Goal: Entertainment & Leisure: Browse casually

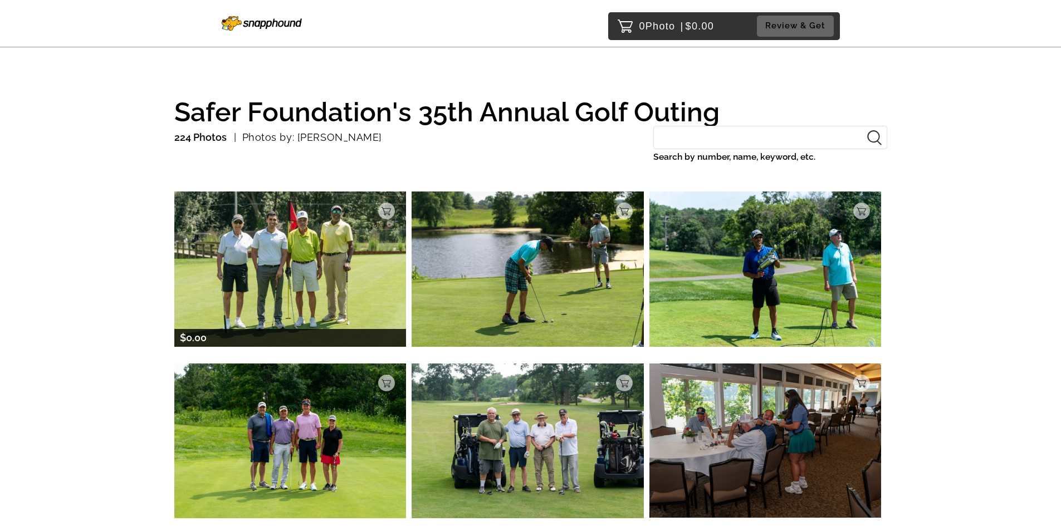
click at [344, 270] on img at bounding box center [290, 269] width 232 height 155
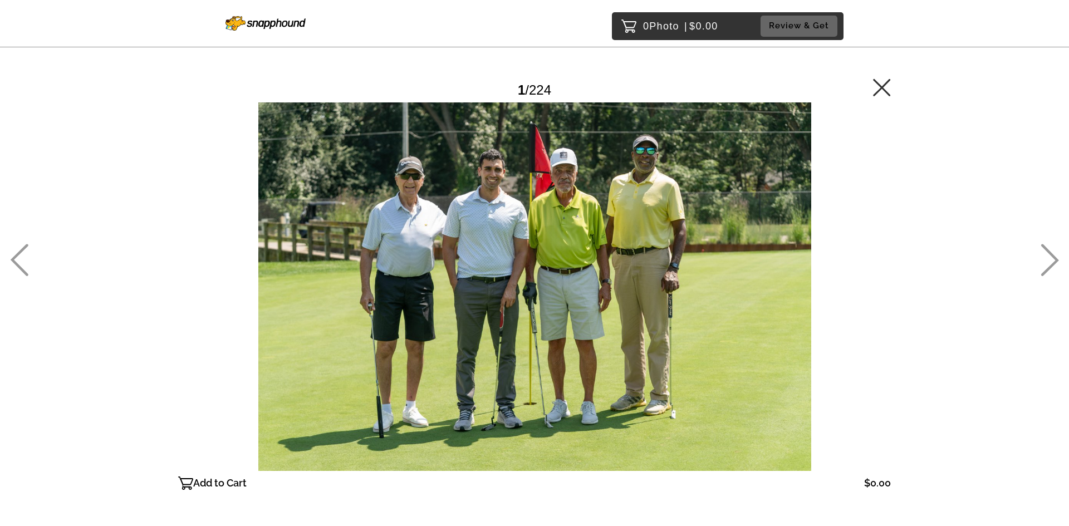
click at [1051, 260] on icon at bounding box center [1050, 260] width 18 height 32
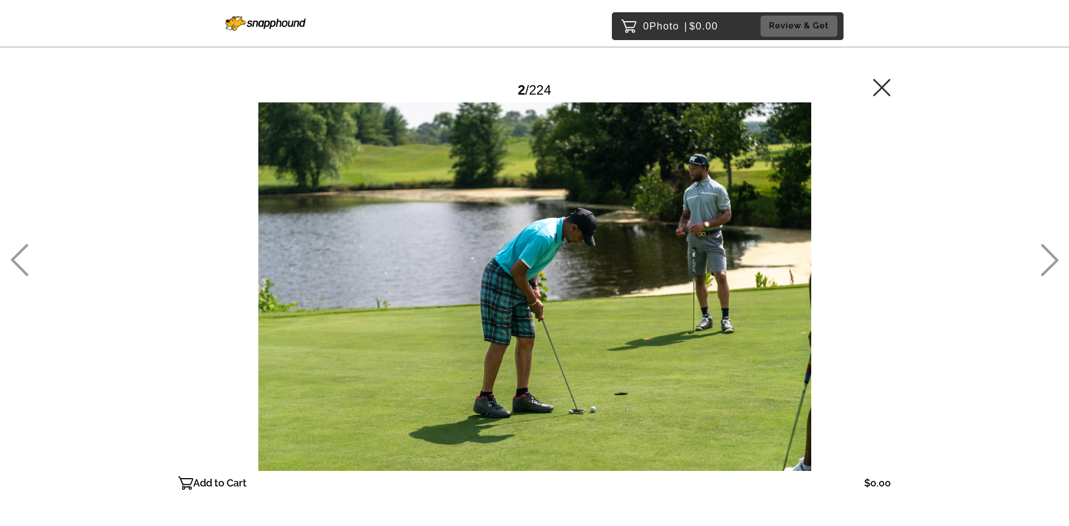
click at [1051, 260] on icon at bounding box center [1050, 260] width 18 height 32
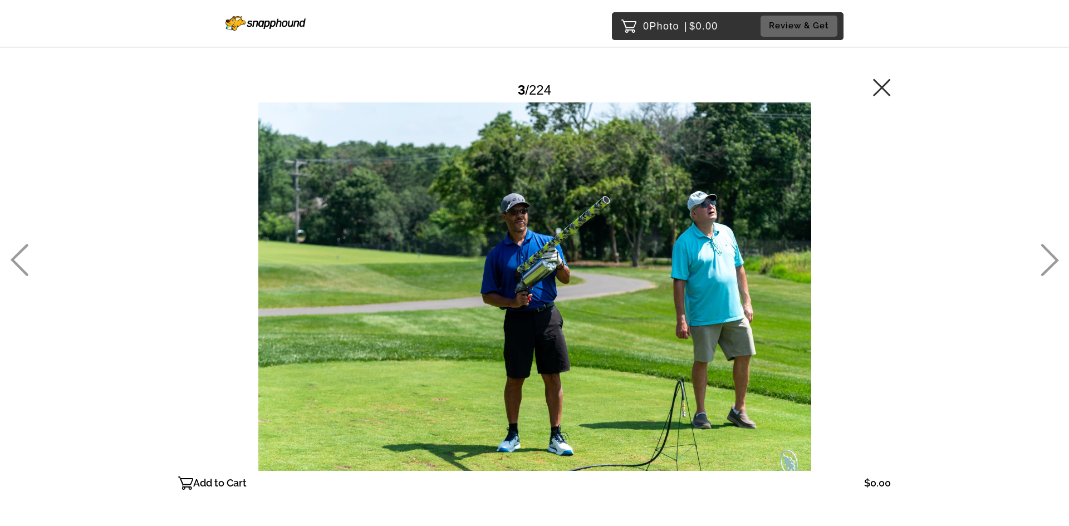
click at [1049, 261] on icon at bounding box center [1050, 260] width 18 height 32
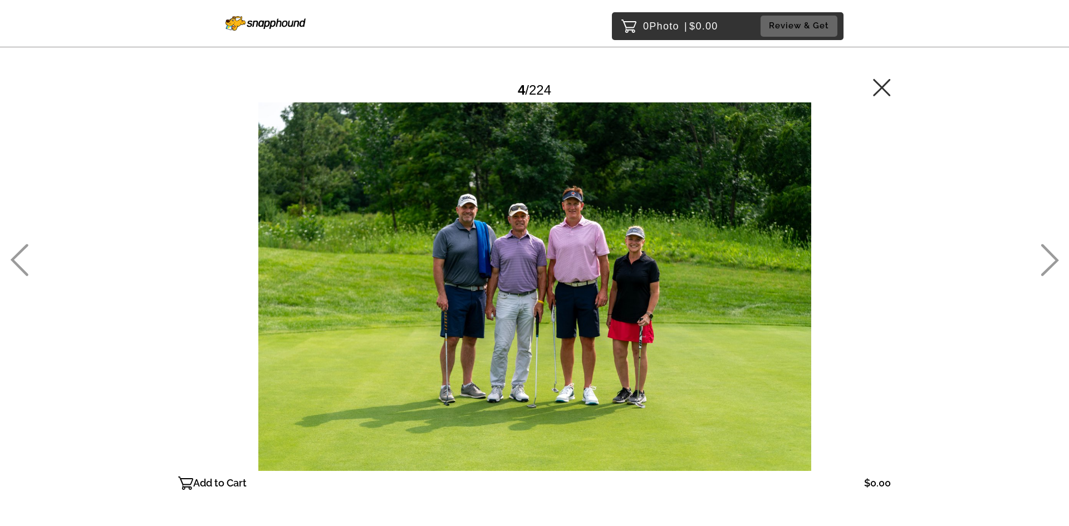
click at [1048, 262] on icon at bounding box center [1050, 260] width 18 height 32
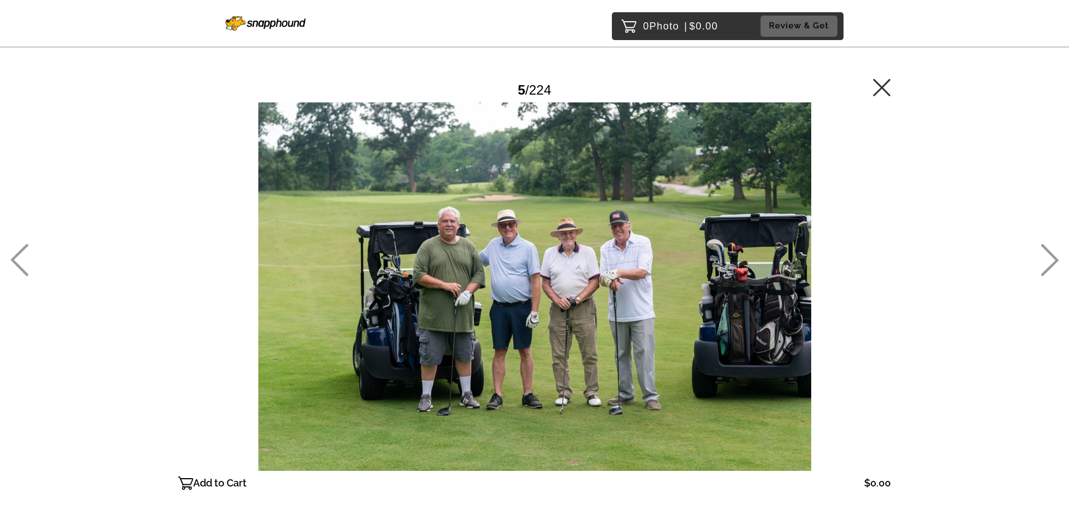
click at [1045, 261] on icon at bounding box center [1050, 260] width 18 height 32
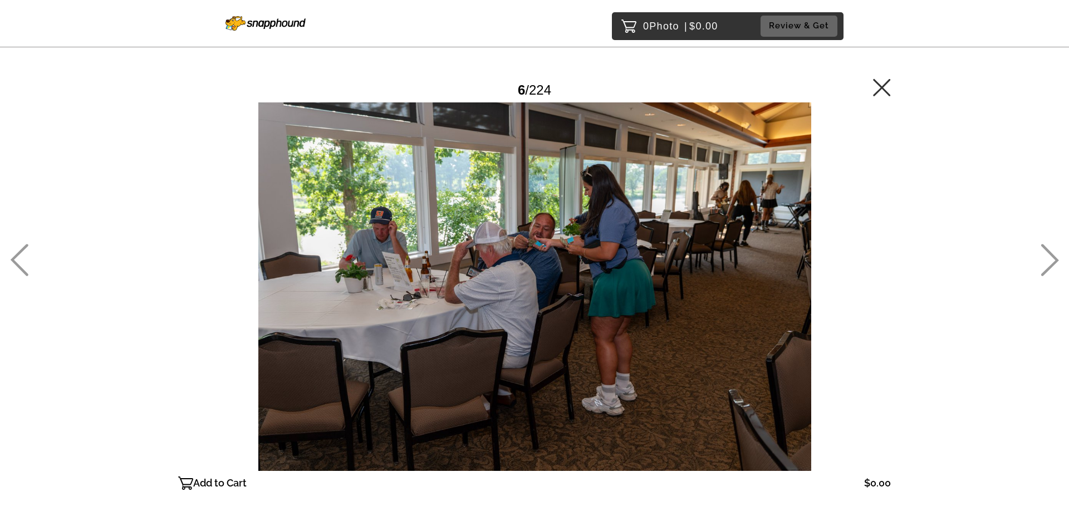
click at [1045, 261] on icon at bounding box center [1050, 260] width 18 height 32
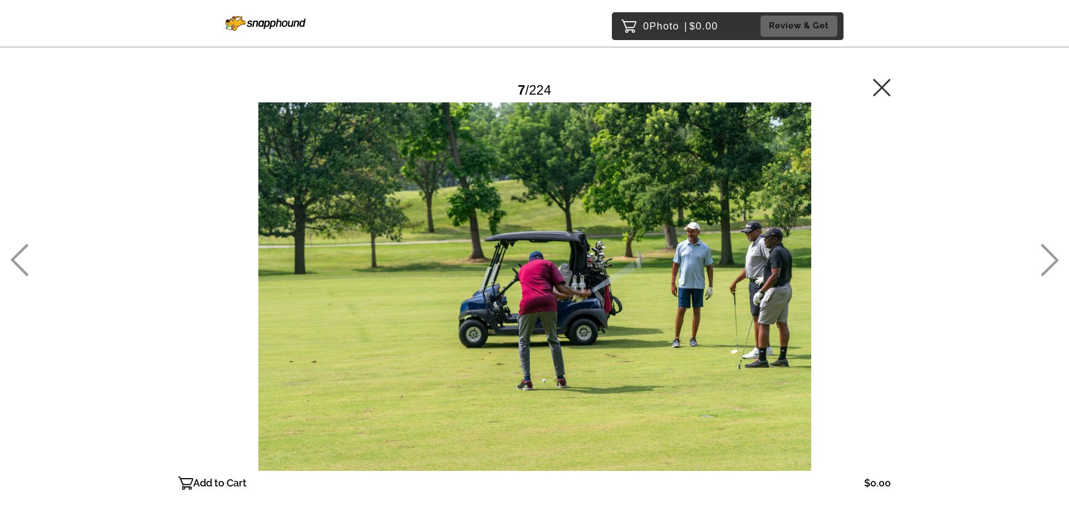
click at [1045, 261] on icon at bounding box center [1050, 260] width 18 height 32
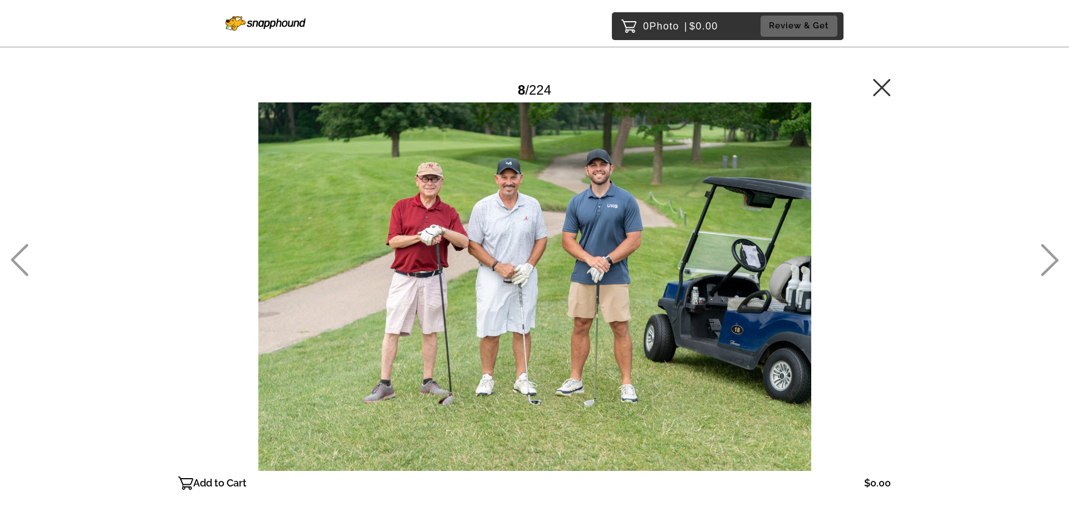
click at [1045, 261] on icon at bounding box center [1050, 260] width 18 height 32
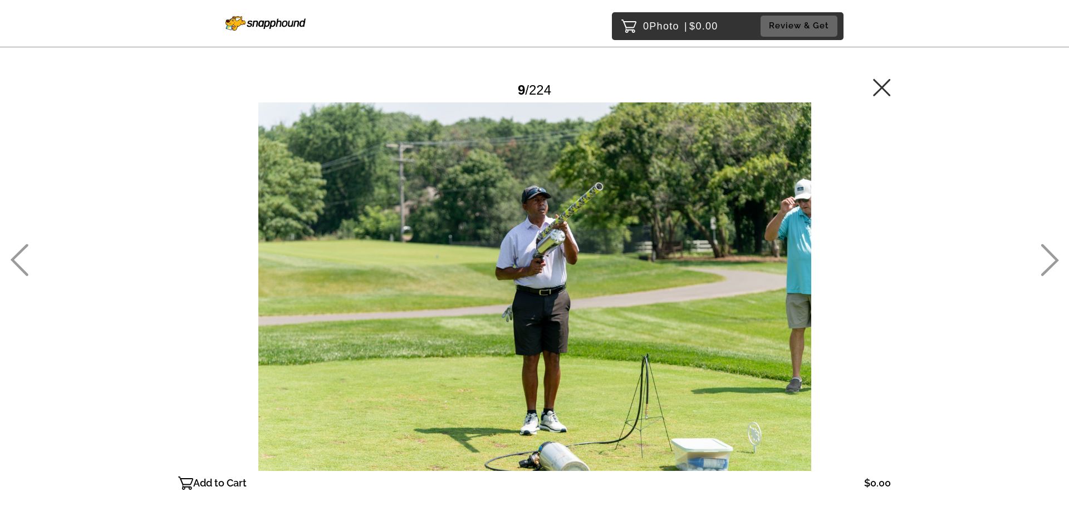
click at [1043, 262] on icon at bounding box center [1050, 260] width 18 height 32
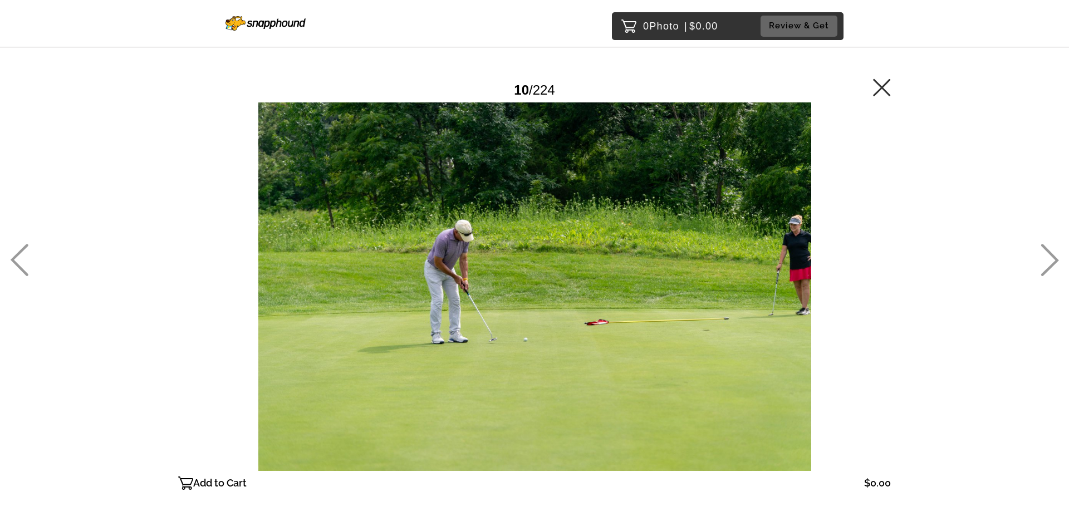
click at [1043, 262] on icon at bounding box center [1050, 260] width 18 height 32
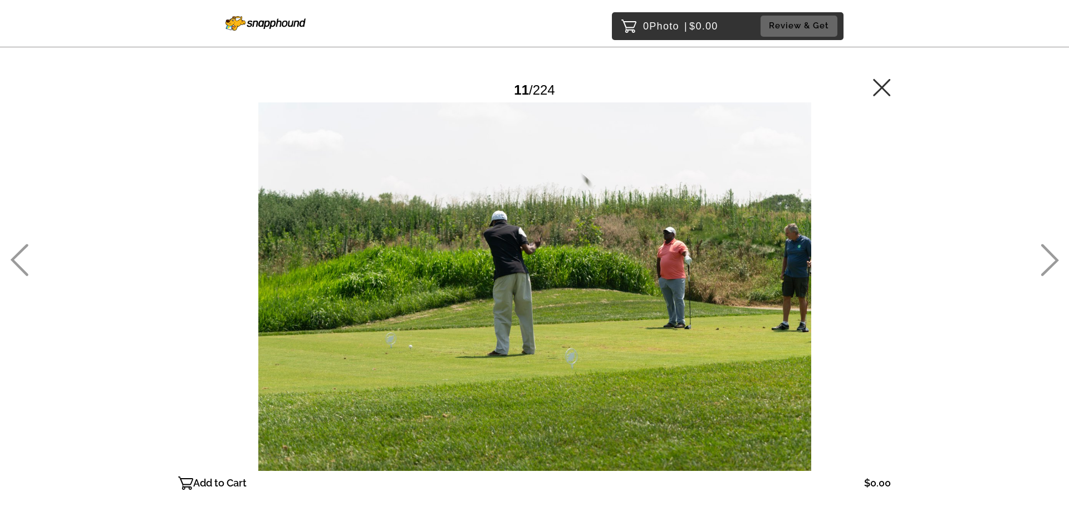
click at [1042, 264] on icon at bounding box center [1050, 260] width 18 height 32
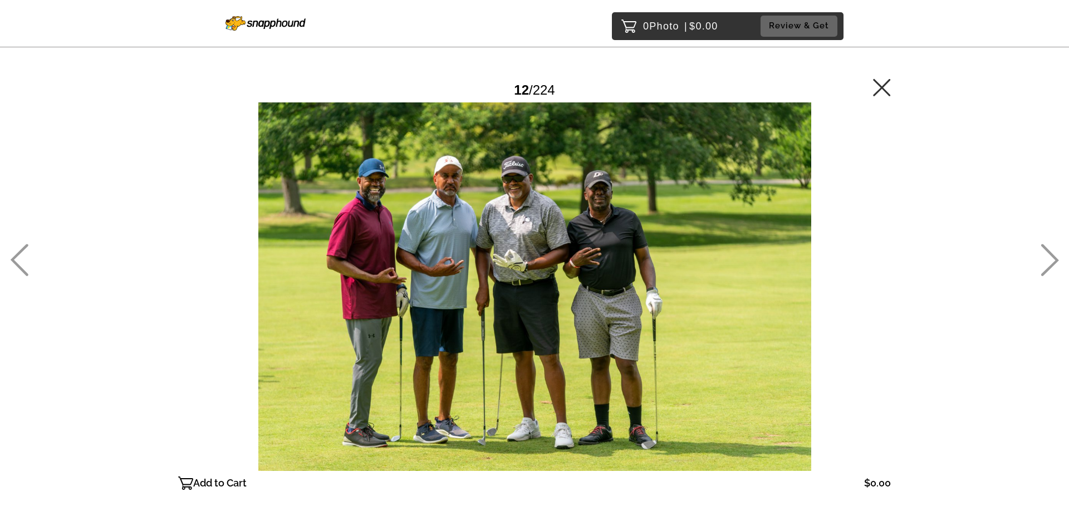
click at [1042, 264] on icon at bounding box center [1050, 260] width 18 height 32
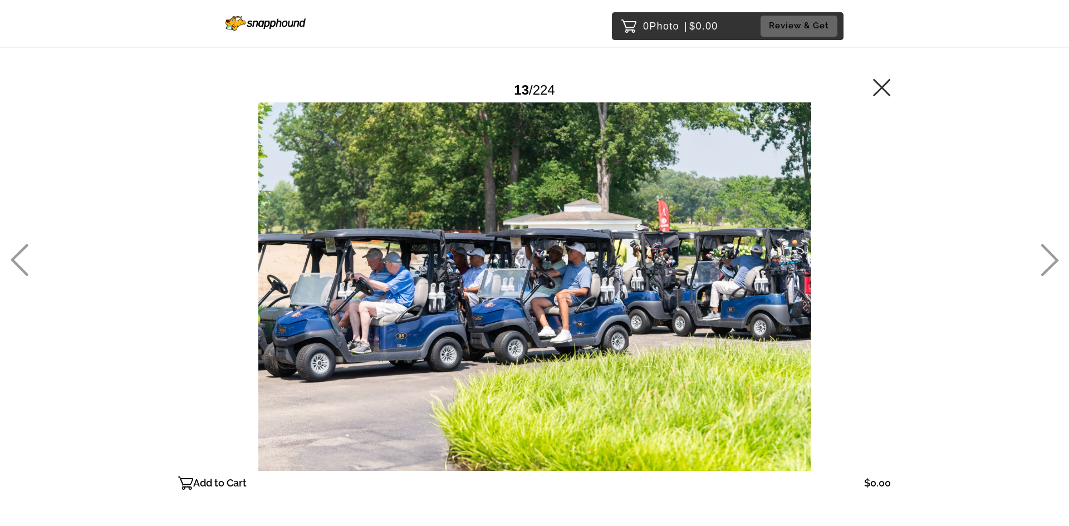
click at [1048, 261] on icon at bounding box center [1050, 260] width 18 height 32
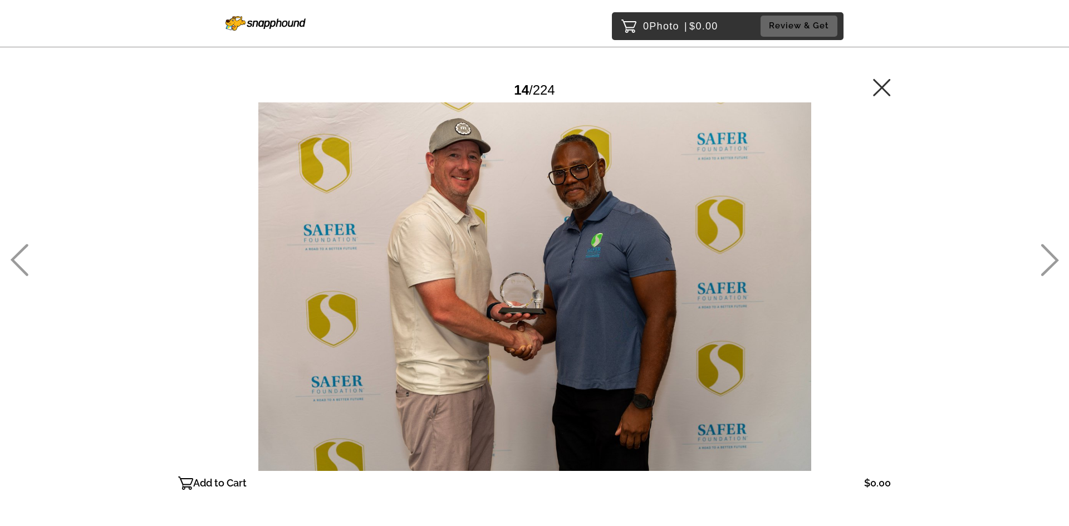
click at [1043, 261] on icon at bounding box center [1050, 260] width 18 height 32
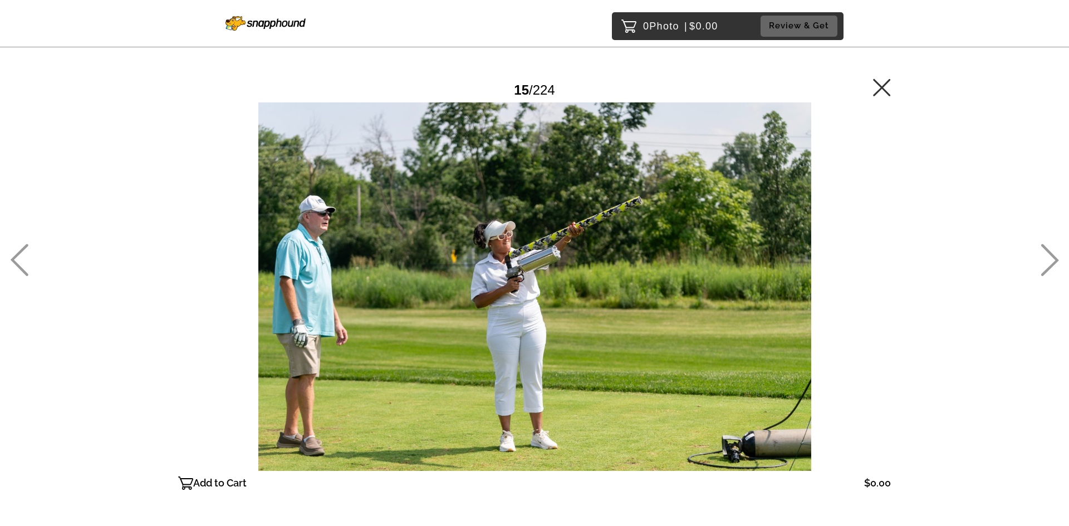
click at [1043, 261] on icon at bounding box center [1050, 260] width 18 height 32
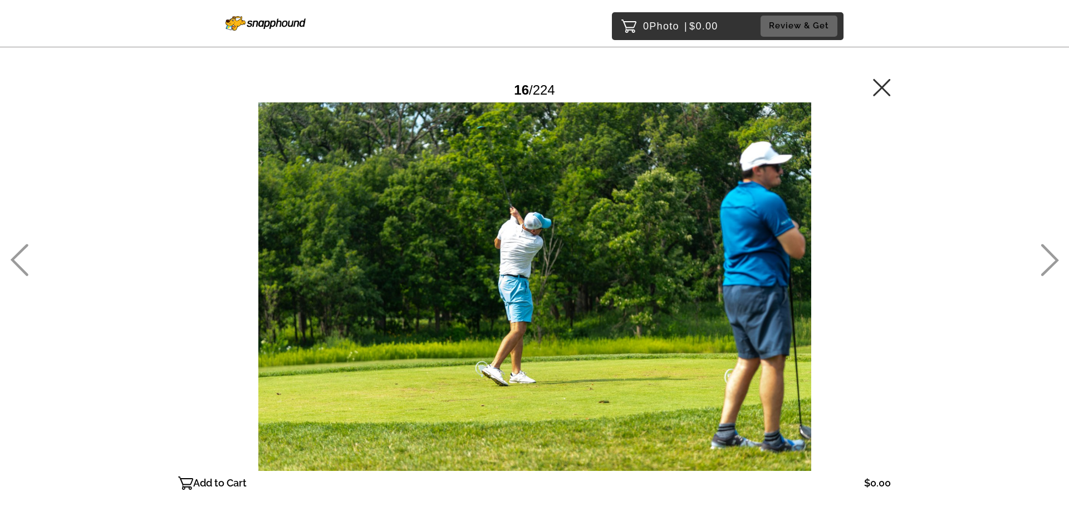
click at [1053, 259] on icon at bounding box center [1050, 260] width 18 height 32
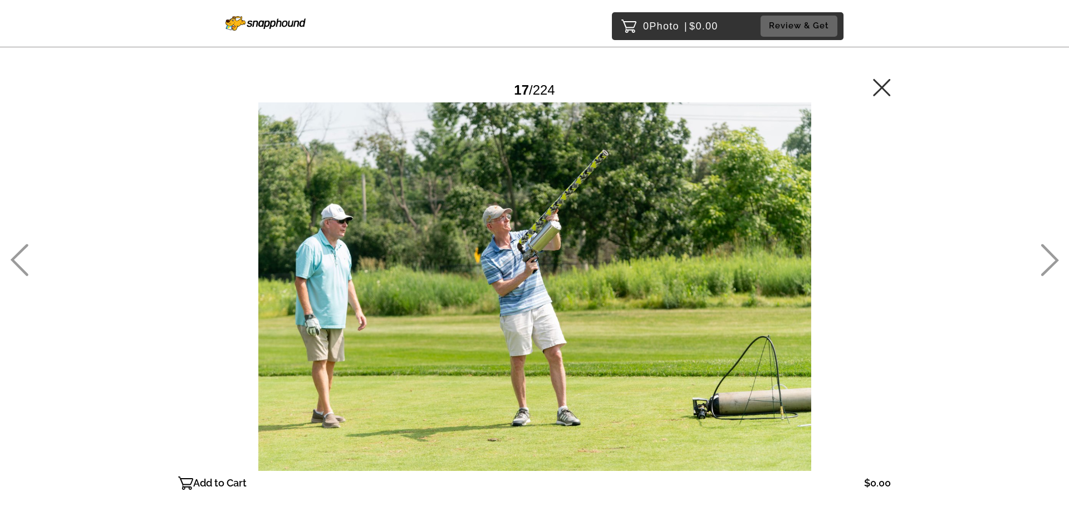
click at [1053, 259] on icon at bounding box center [1050, 260] width 18 height 32
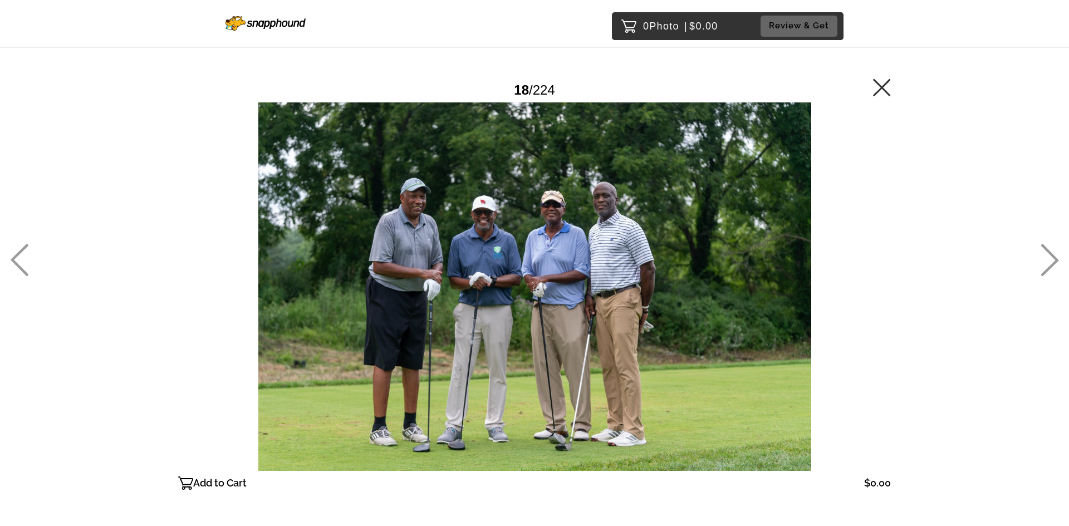
click at [880, 90] on icon at bounding box center [881, 87] width 17 height 17
